Goal: Find specific page/section: Find specific page/section

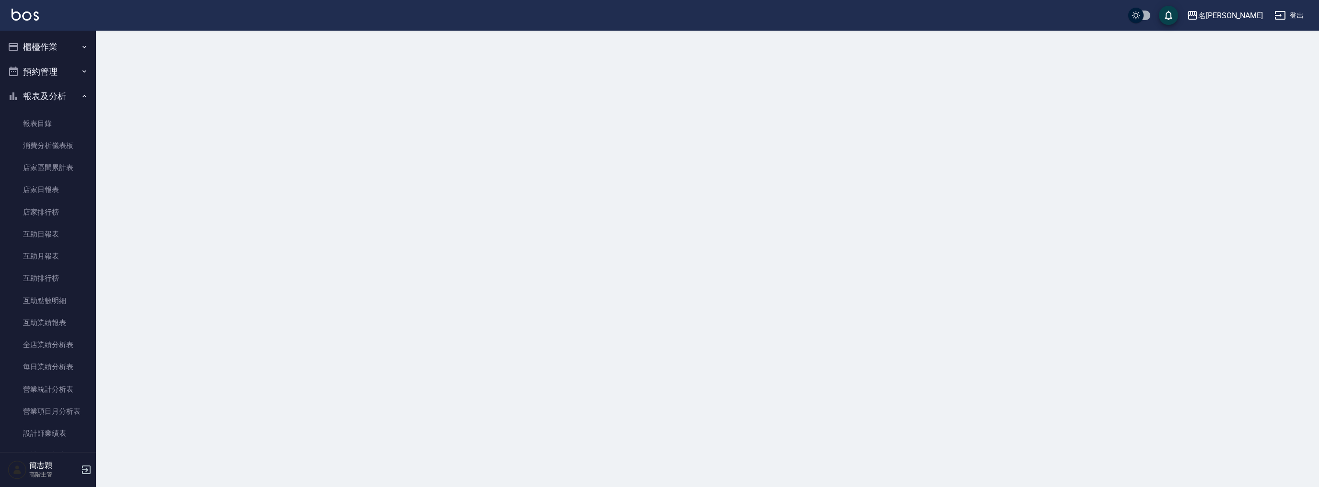
scroll to position [751, 0]
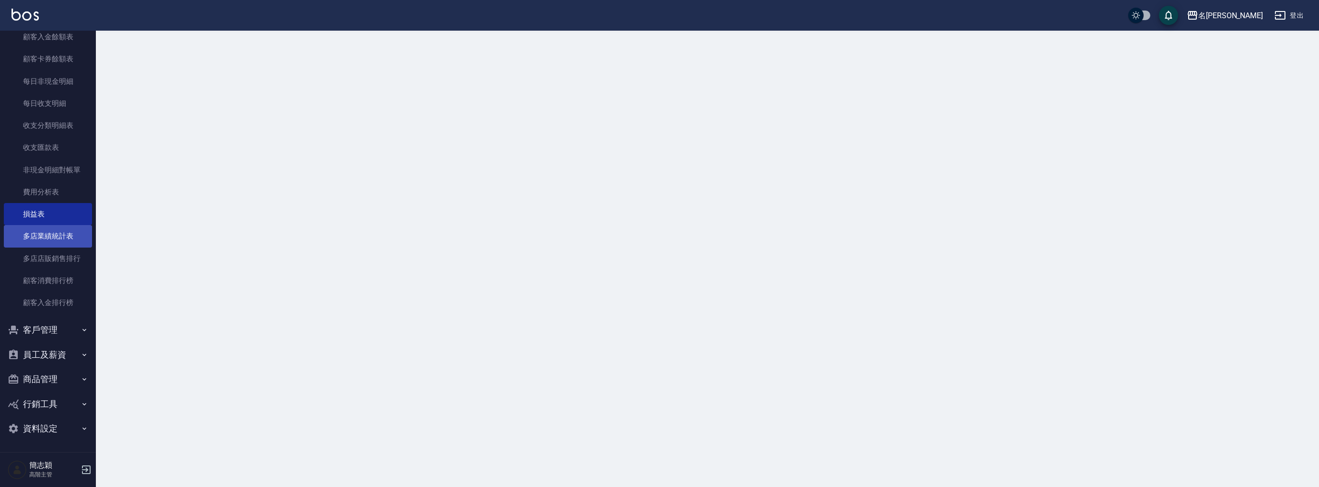
click at [63, 236] on link "多店業績統計表" at bounding box center [48, 236] width 88 height 22
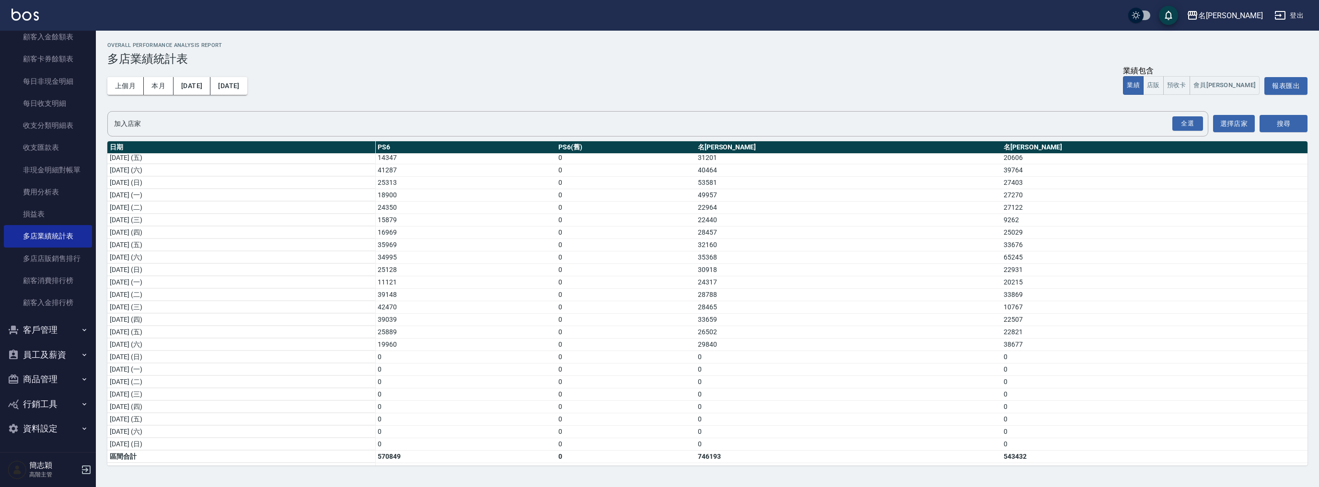
scroll to position [127, 0]
click at [1258, 13] on div "名留竹林" at bounding box center [1230, 16] width 65 height 12
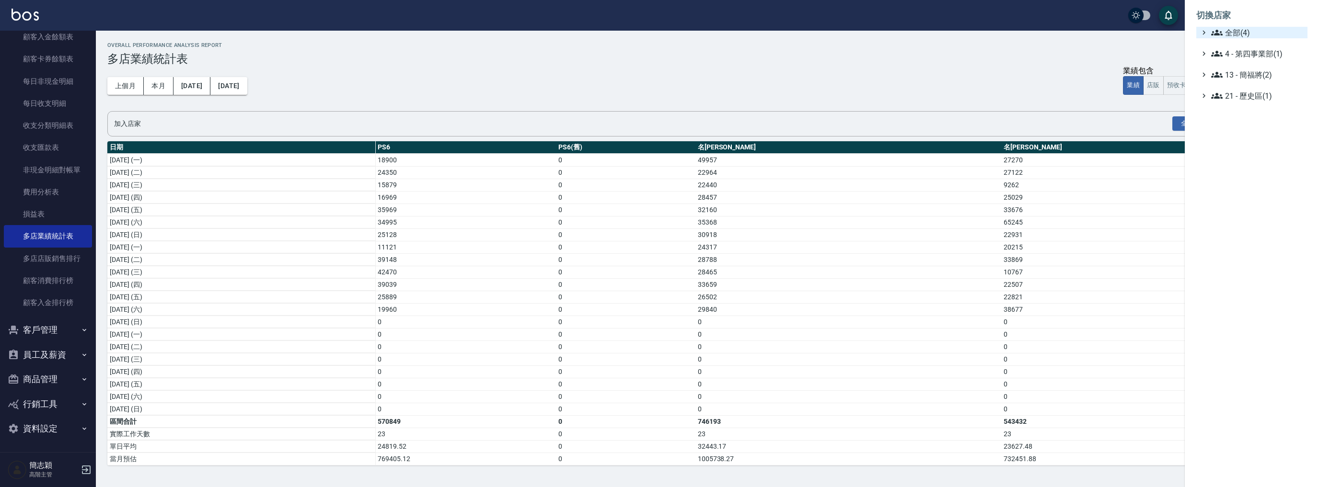
click at [1232, 29] on span "全部(4)" at bounding box center [1257, 33] width 92 height 12
click at [1234, 42] on span "PS6" at bounding box center [1257, 44] width 94 height 12
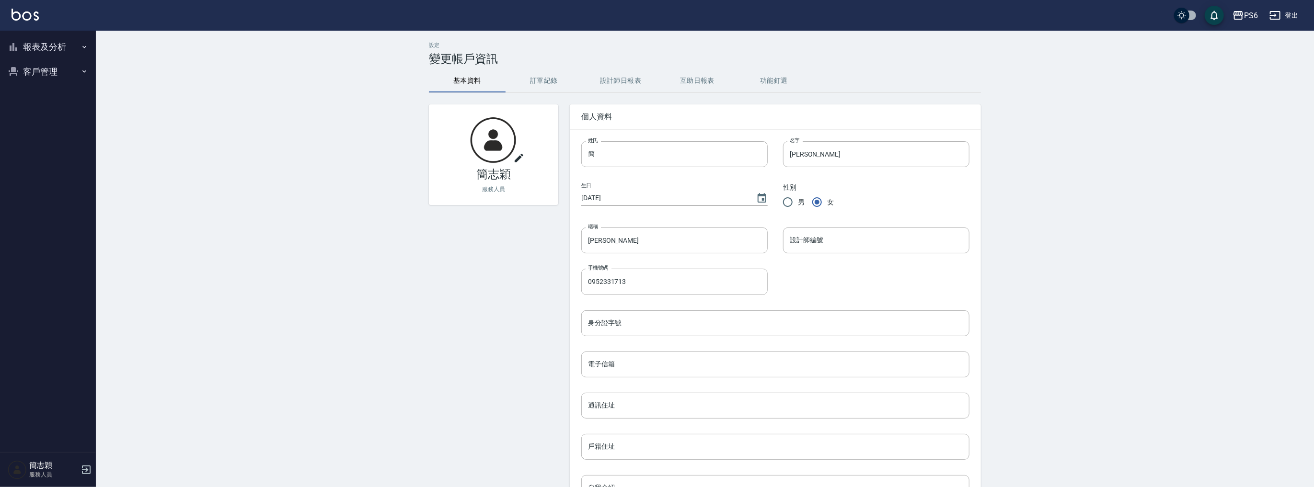
click at [63, 42] on button "報表及分析" at bounding box center [48, 47] width 88 height 25
click at [63, 206] on link "設計師日報表" at bounding box center [48, 207] width 88 height 22
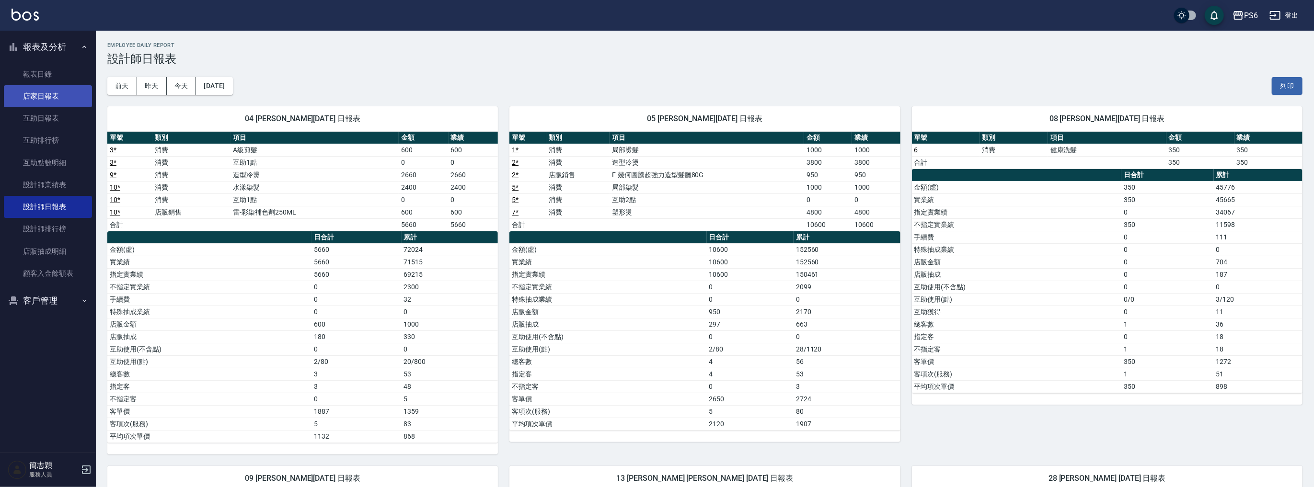
click at [50, 100] on link "店家日報表" at bounding box center [48, 96] width 88 height 22
